Goal: Task Accomplishment & Management: Manage account settings

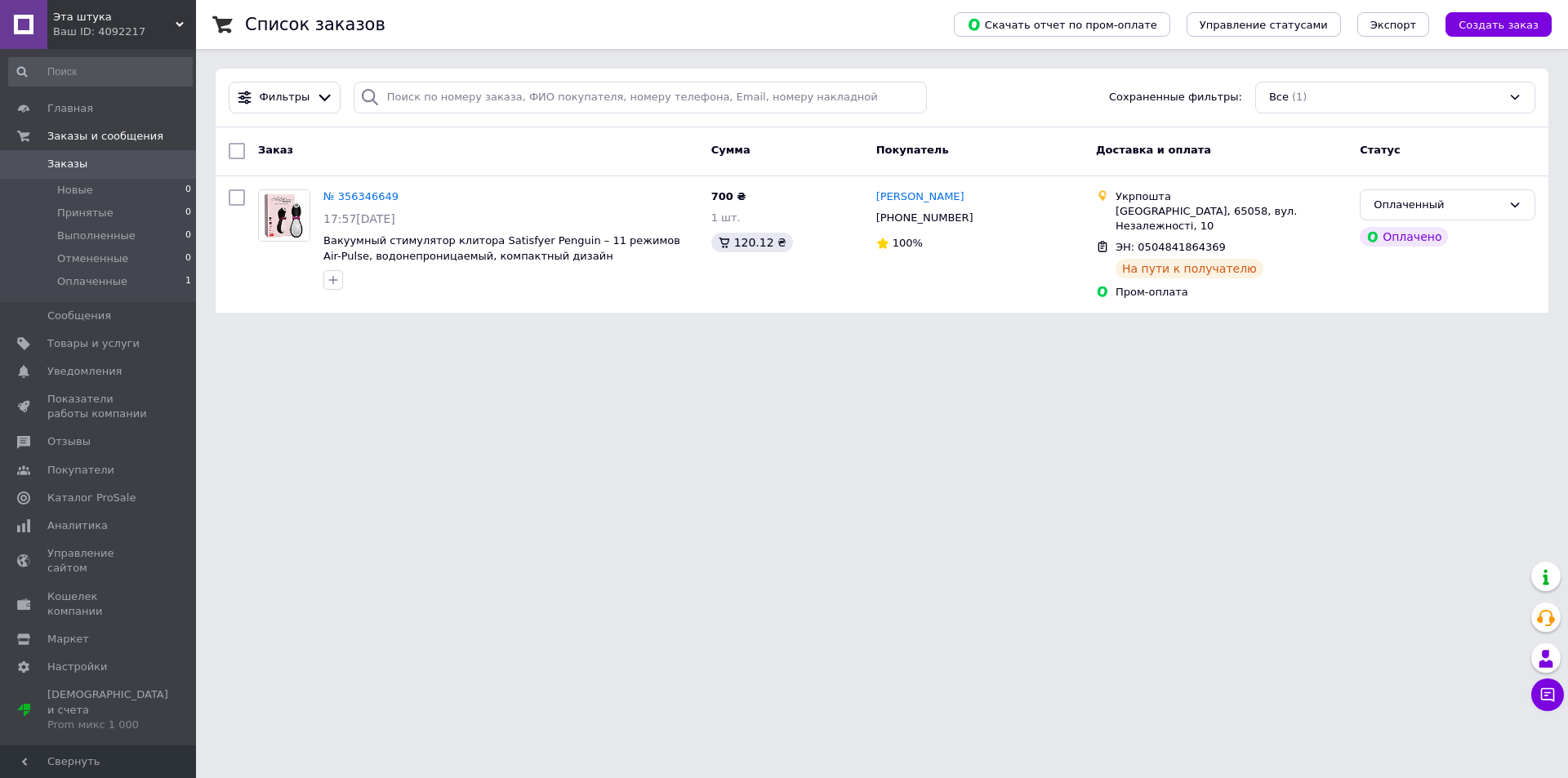
click at [151, 162] on span "0" at bounding box center [173, 164] width 45 height 14
click at [126, 157] on span "Заказы" at bounding box center [99, 164] width 104 height 14
click at [110, 518] on link "Аналитика" at bounding box center [100, 526] width 201 height 28
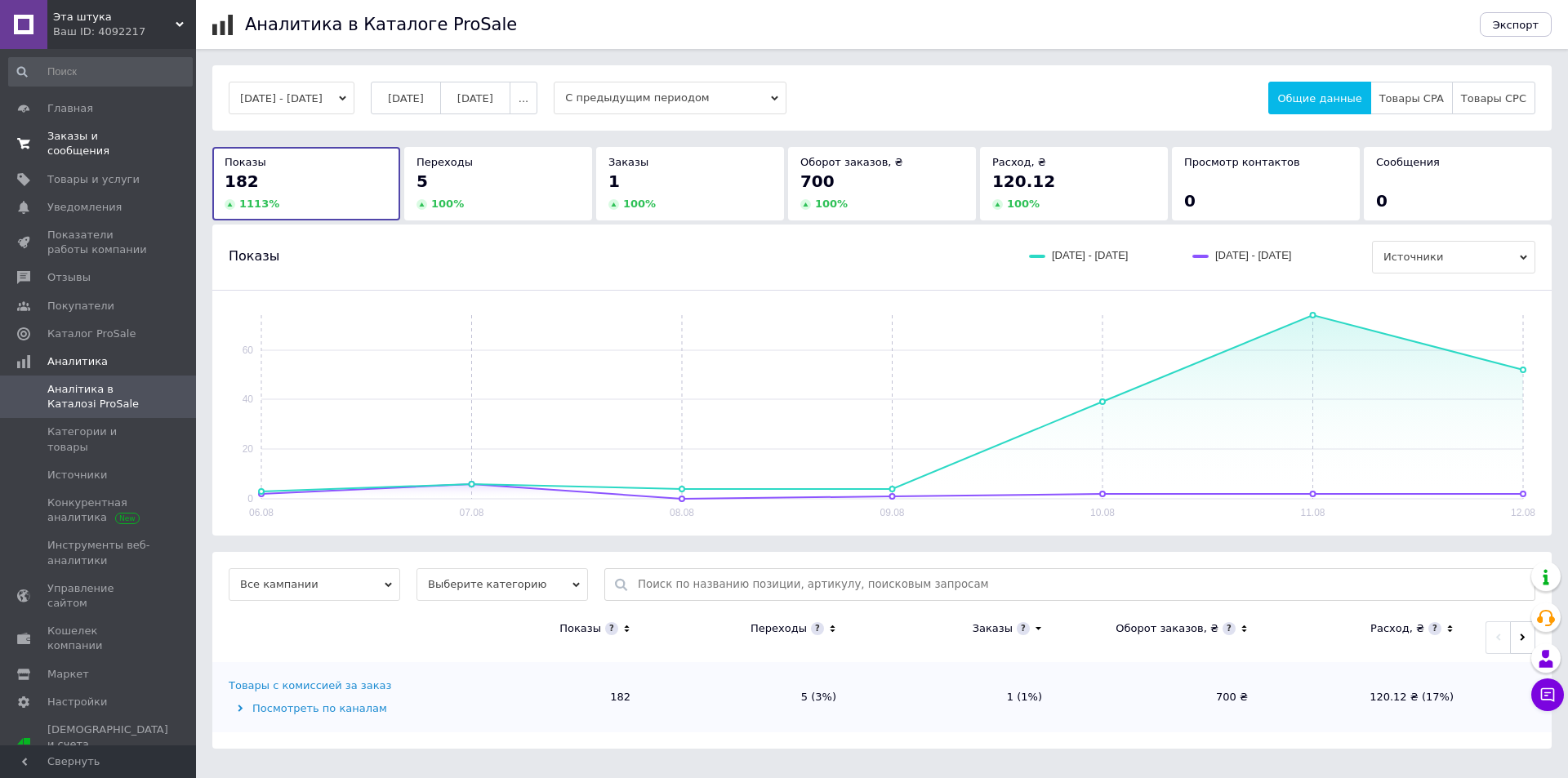
click at [146, 147] on link "Заказы и сообщения 0 0" at bounding box center [100, 143] width 201 height 42
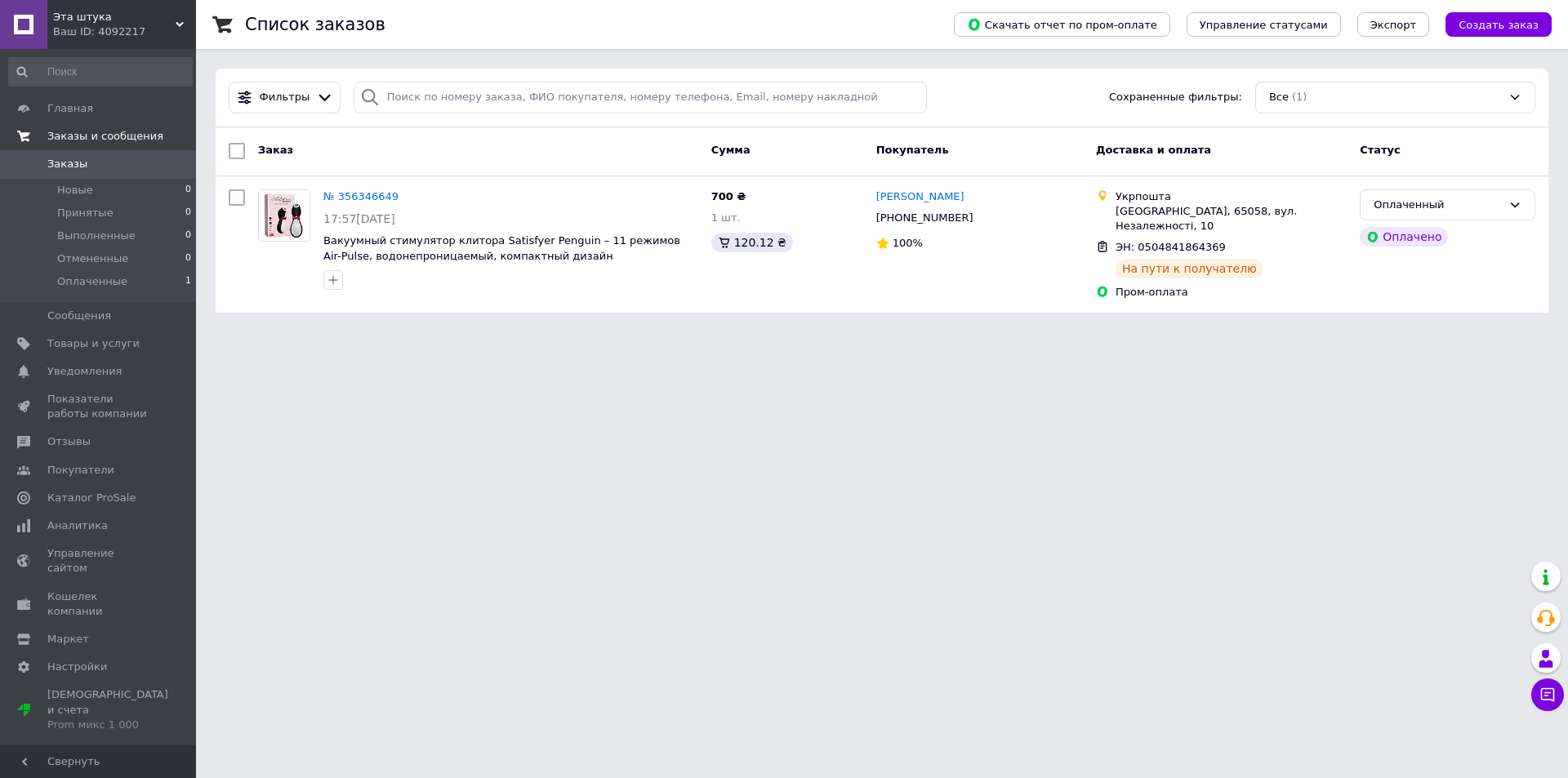
click at [136, 143] on span "Заказы и сообщения" at bounding box center [105, 136] width 116 height 14
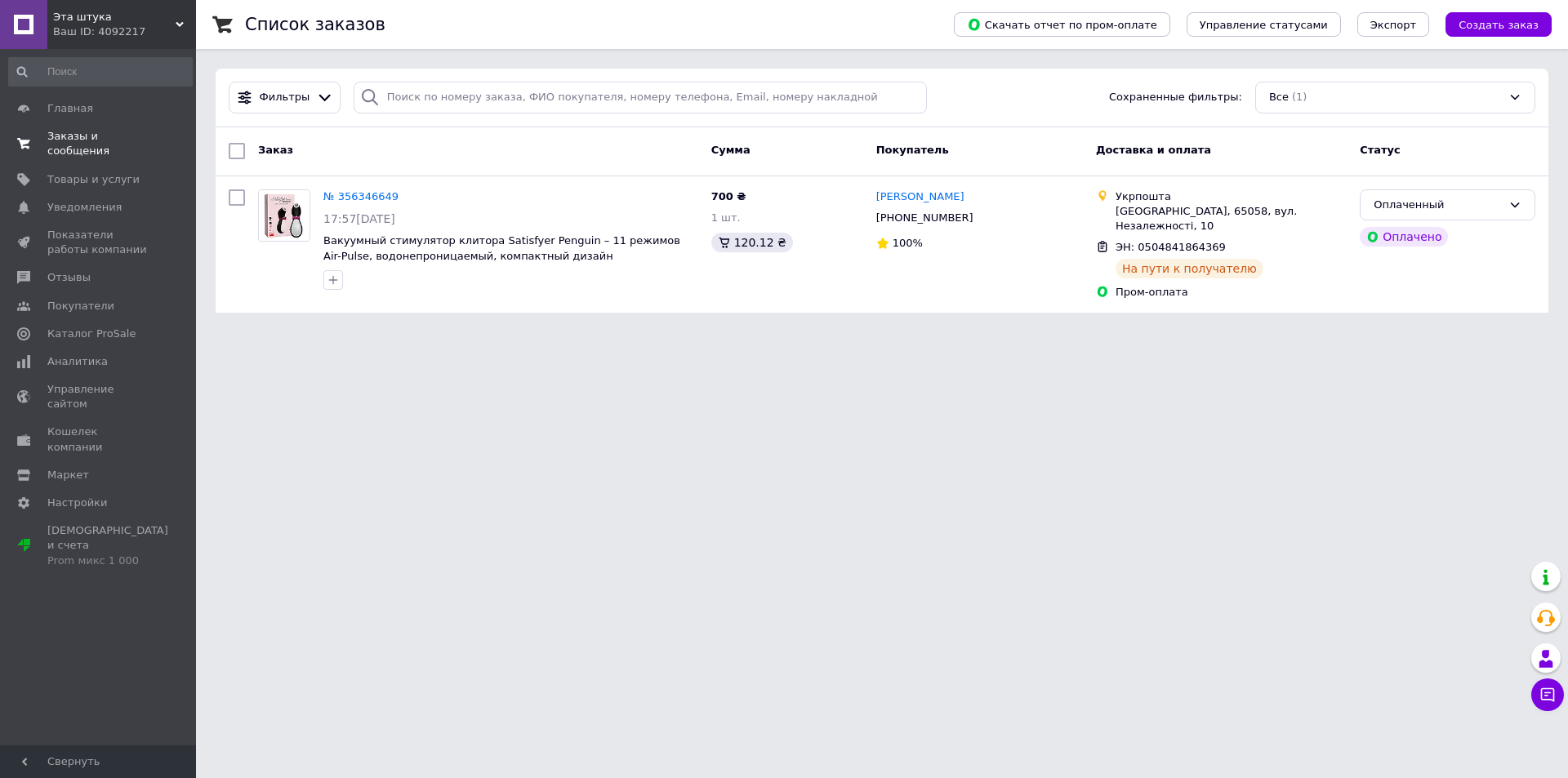
click at [135, 149] on link "Заказы и сообщения 0 0" at bounding box center [100, 143] width 201 height 42
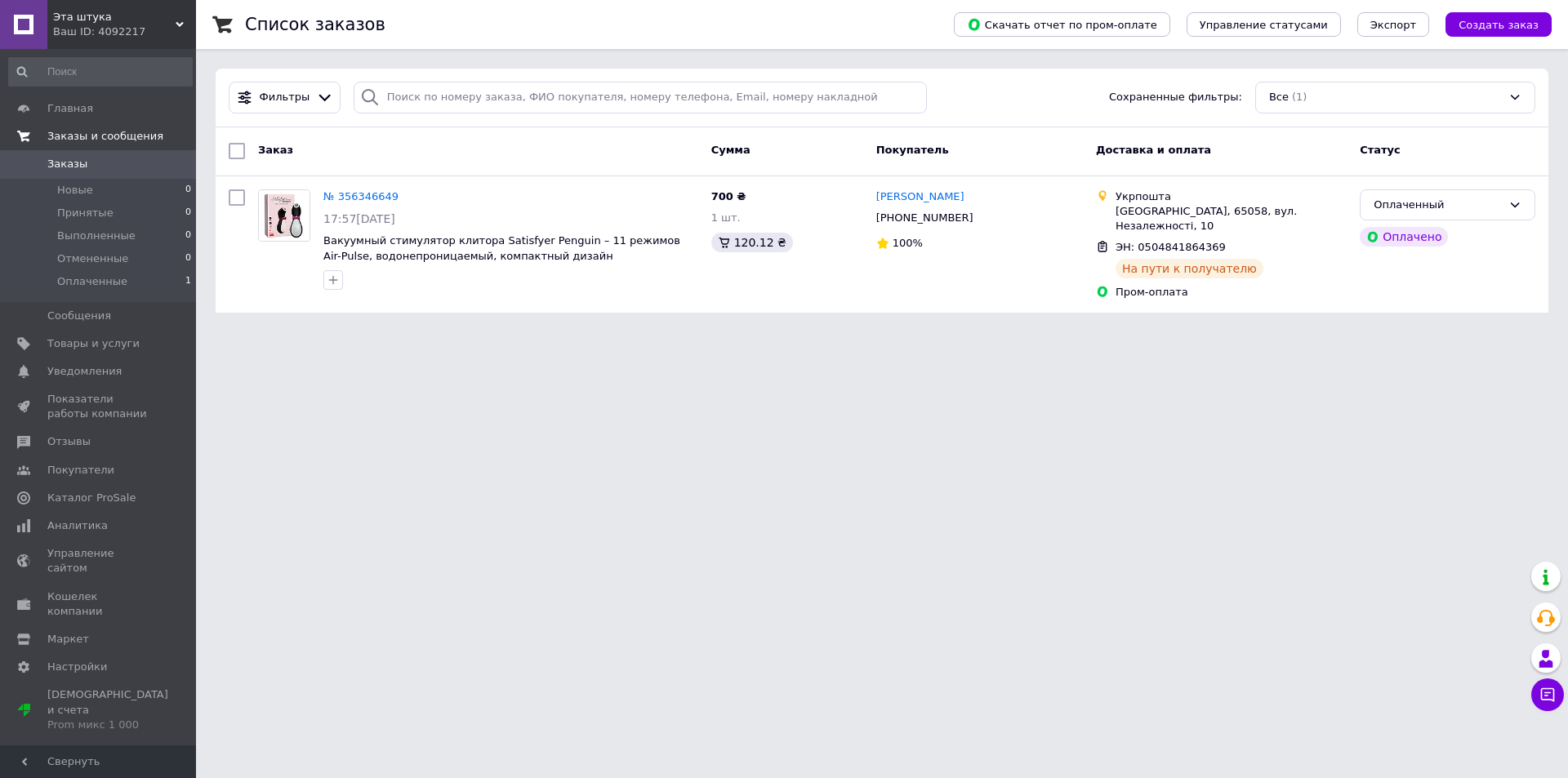
click at [135, 149] on link "Заказы и сообщения" at bounding box center [100, 136] width 201 height 28
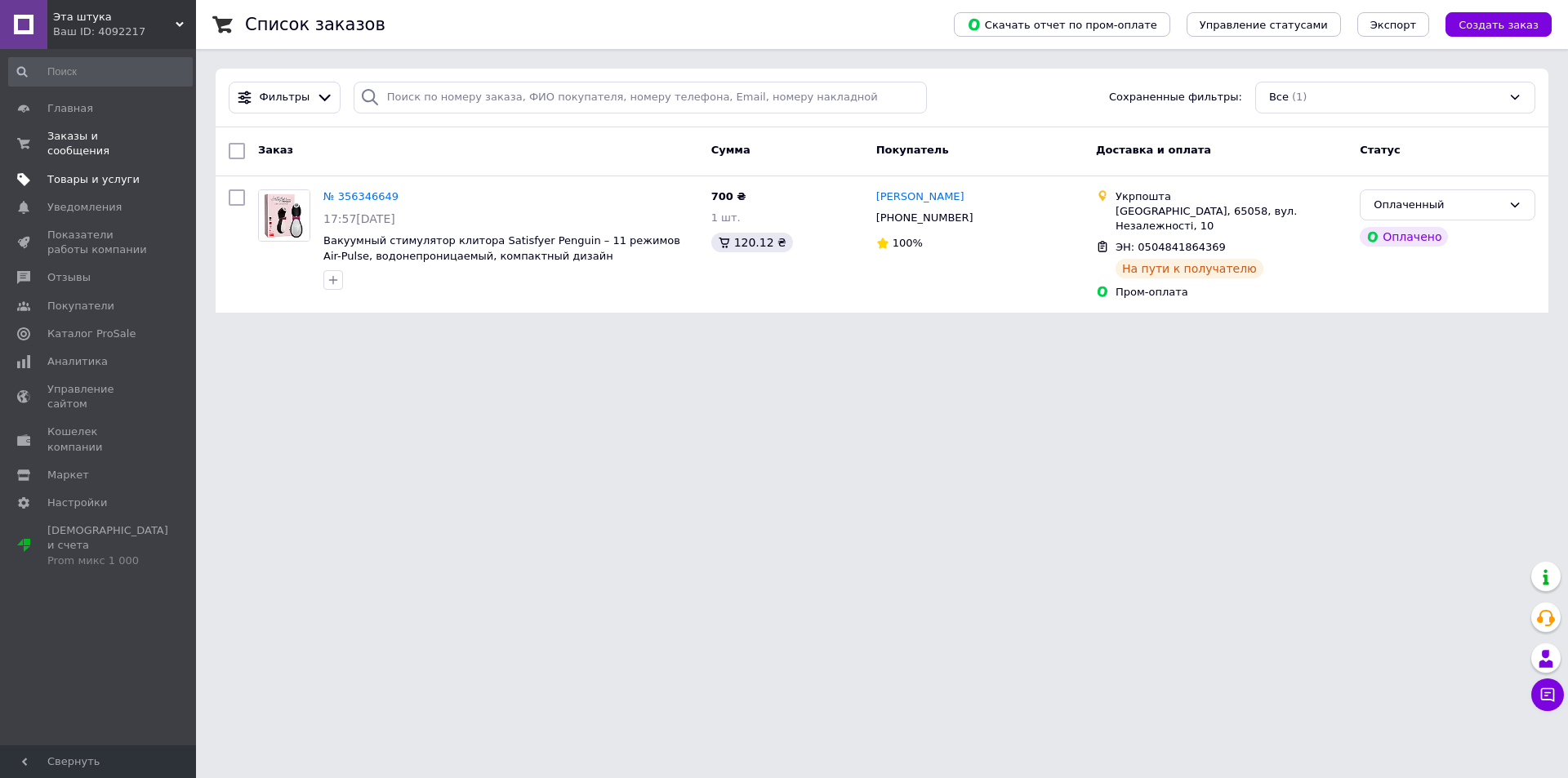
click at [135, 172] on span "Товары и услуги" at bounding box center [99, 179] width 104 height 14
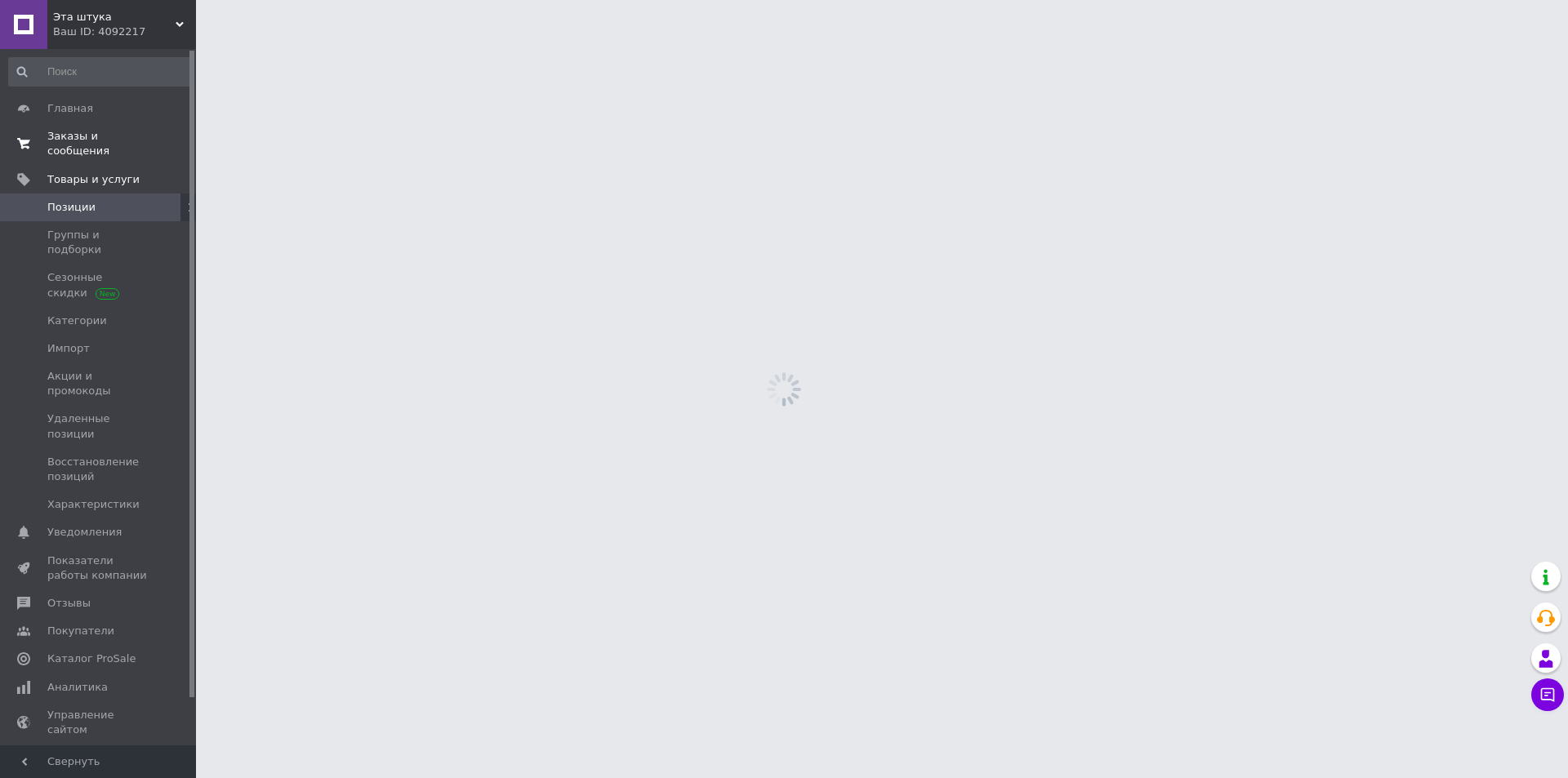
click at [137, 143] on span "Заказы и сообщения" at bounding box center [99, 143] width 104 height 30
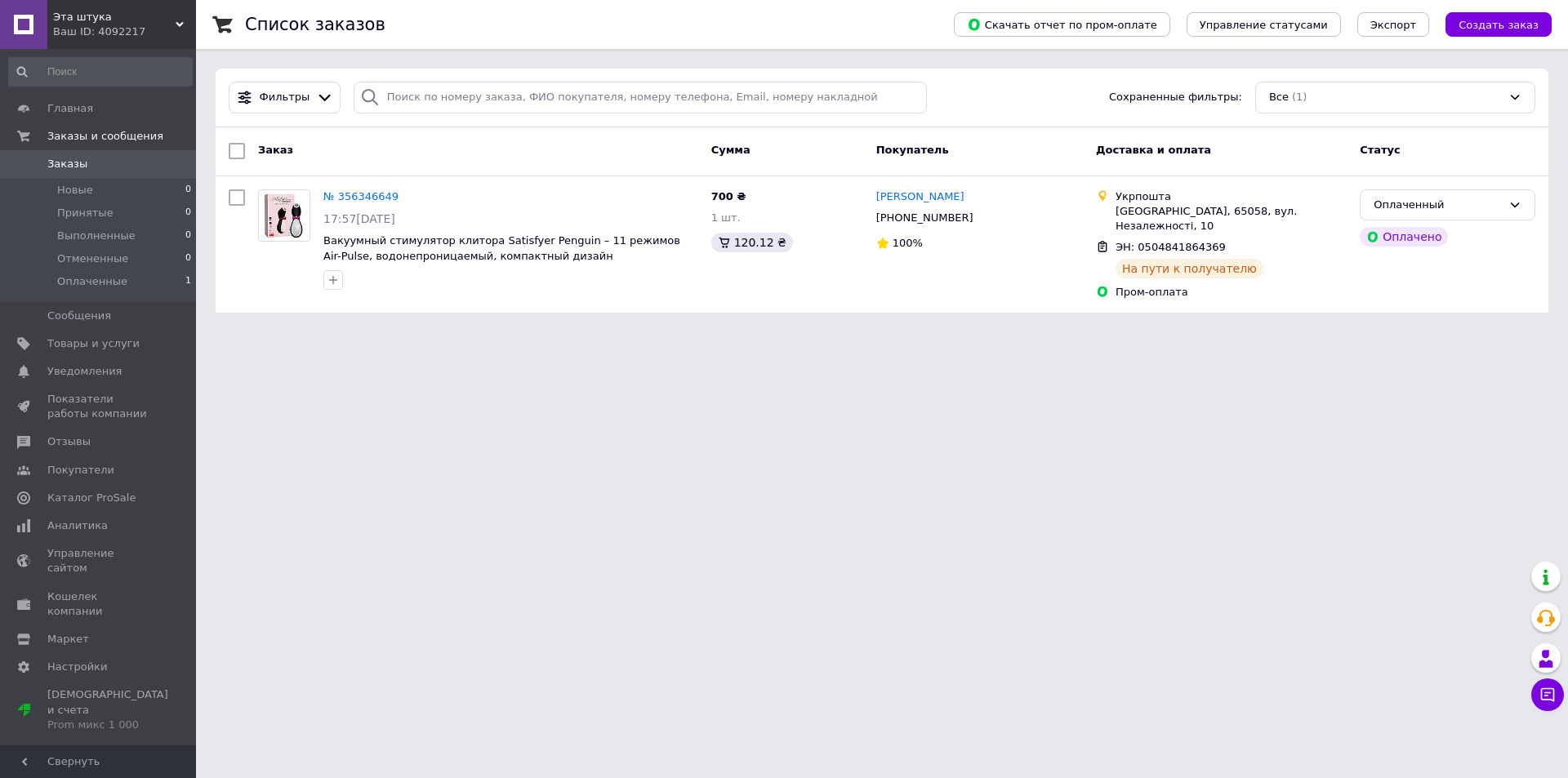
click at [135, 169] on span "Заказы" at bounding box center [99, 164] width 104 height 14
click at [155, 155] on link "Заказы 0" at bounding box center [100, 164] width 201 height 28
click at [122, 164] on span "Заказы" at bounding box center [99, 164] width 104 height 14
click at [133, 170] on span "Заказы" at bounding box center [99, 164] width 104 height 14
